Goal: Task Accomplishment & Management: Use online tool/utility

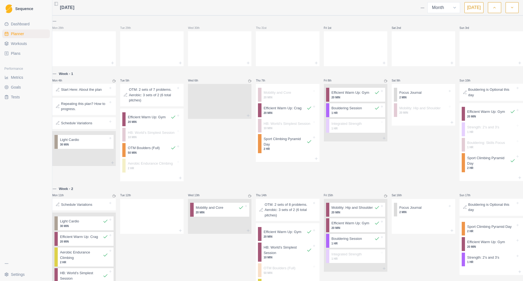
select select "month"
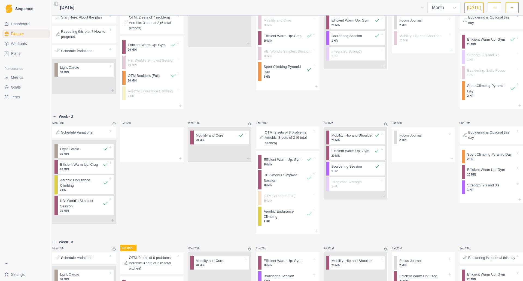
scroll to position [82, 0]
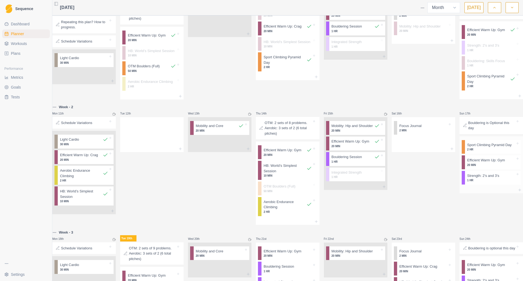
click at [476, 154] on div "Sport Climbing Pyramid Day 2 HR" at bounding box center [493, 147] width 56 height 14
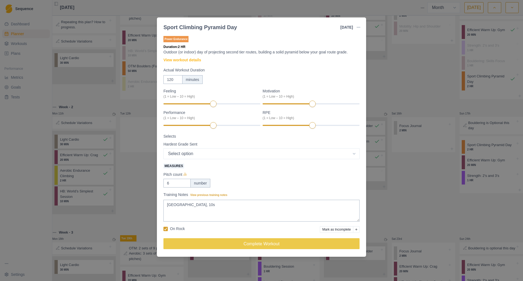
click at [412, 200] on div "Sport Climbing Pyramid Day [DATE] Link To Goal View Workout Metrics Edit Origin…" at bounding box center [261, 140] width 523 height 281
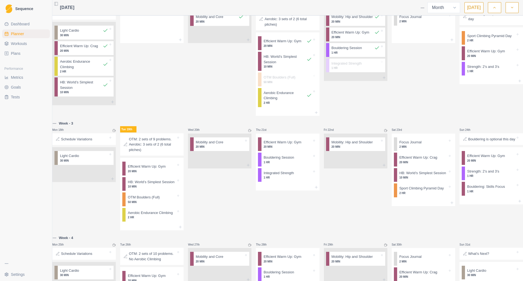
scroll to position [136, 0]
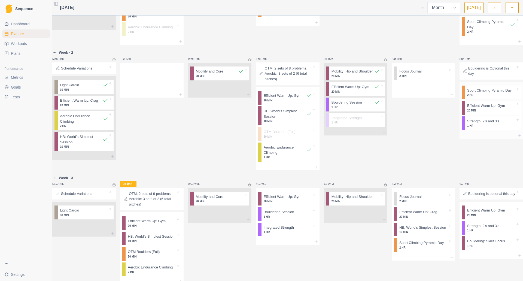
click at [471, 128] on p "1 HR" at bounding box center [492, 126] width 48 height 4
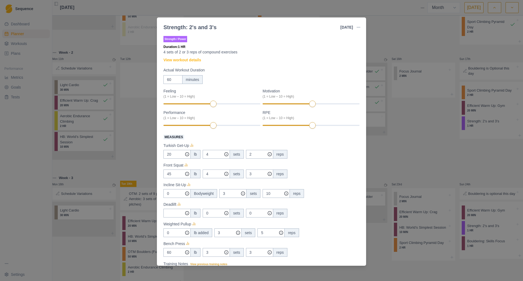
scroll to position [60, 0]
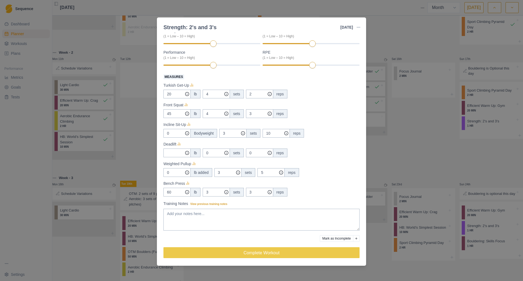
click at [330, 239] on button "Mark as Incomplete" at bounding box center [337, 238] width 34 height 7
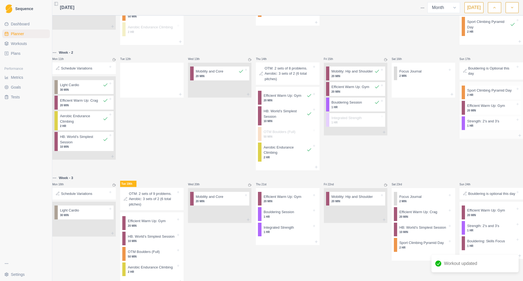
click at [480, 100] on div "Sport Climbing Pyramid Day 2 HR" at bounding box center [493, 93] width 56 height 14
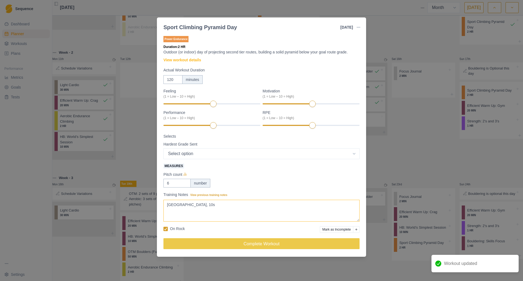
drag, startPoint x: 263, startPoint y: 210, endPoint x: 121, endPoint y: 201, distance: 142.4
type textarea "Lone Peak Taillivista and P-38"
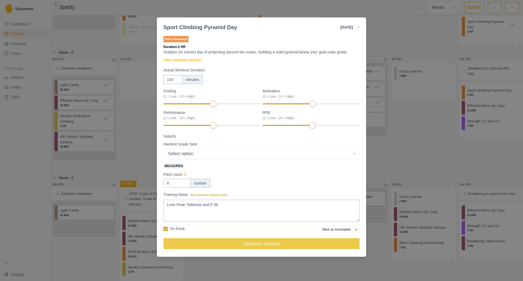
drag, startPoint x: 171, startPoint y: 183, endPoint x: 146, endPoint y: 184, distance: 24.5
click at [177, 184] on input "6" at bounding box center [177, 183] width 27 height 9
click at [203, 151] on select "Select option 5.4 5.5 5.6 5.7 5.8 5.9 5.10a 5.10b 5.10c 5.10d 5.11a 5.11b 5.11c…" at bounding box center [262, 153] width 196 height 11
select select "13"
click at [164, 148] on select "Select option 5.4 5.5 5.6 5.7 5.8 5.9 5.10a 5.10b 5.10c 5.10d 5.11a 5.11b 5.11c…" at bounding box center [262, 153] width 196 height 11
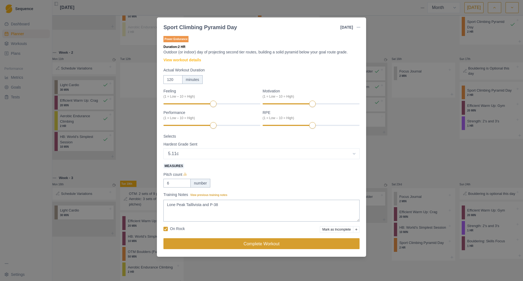
click at [264, 243] on button "Complete Workout" at bounding box center [262, 243] width 196 height 11
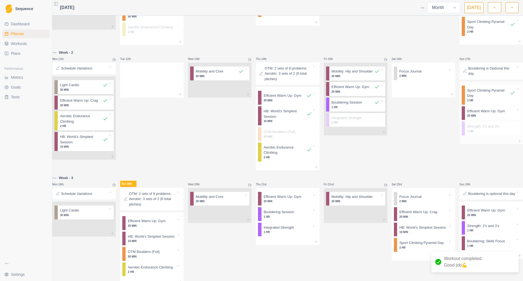
click at [471, 114] on p "Efficient Warm Up: Gym" at bounding box center [487, 111] width 38 height 5
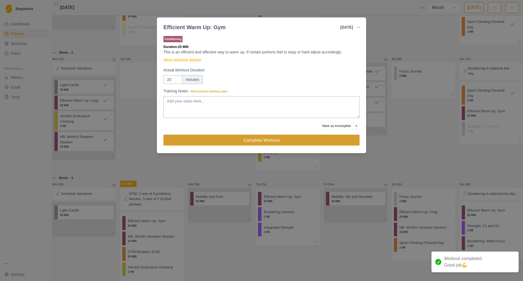
click at [309, 143] on button "Complete Workout" at bounding box center [262, 140] width 196 height 11
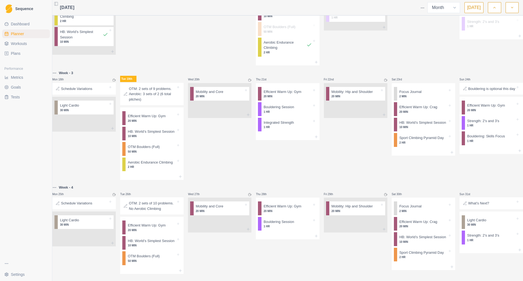
scroll to position [233, 0]
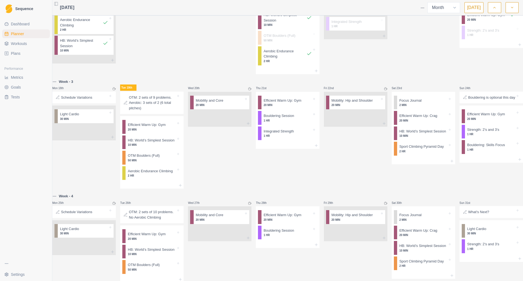
click at [238, 173] on div "Wed 20th Mobility and Core 20 MIN" at bounding box center [220, 134] width 64 height 110
